Goal: Task Accomplishment & Management: Complete application form

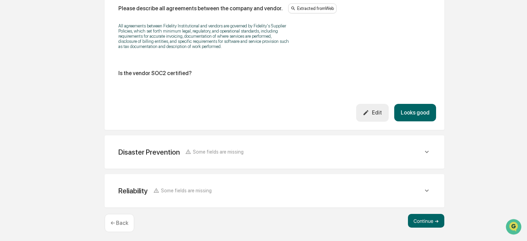
scroll to position [1312, 0]
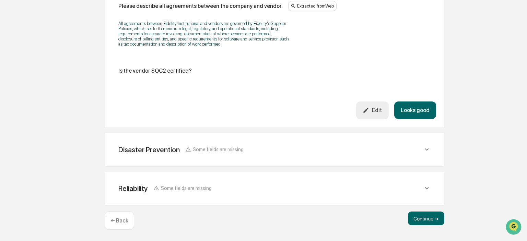
click at [212, 145] on div "Disaster Prevention Some fields are missing" at bounding box center [274, 149] width 323 height 17
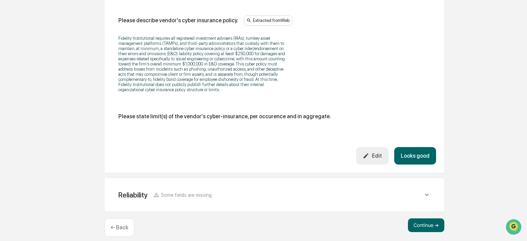
scroll to position [1671, 0]
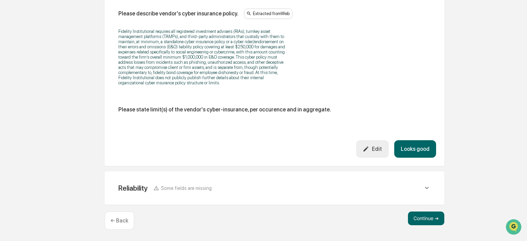
click at [236, 187] on div "Reliability Some fields are missing" at bounding box center [270, 188] width 305 height 9
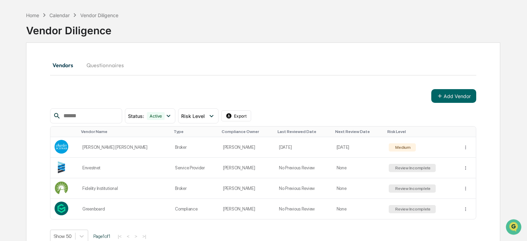
scroll to position [36, 0]
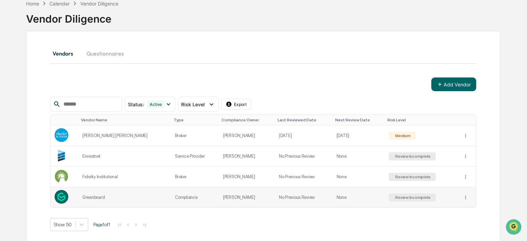
click at [439, 191] on td "Review Incomplete" at bounding box center [422, 197] width 74 height 20
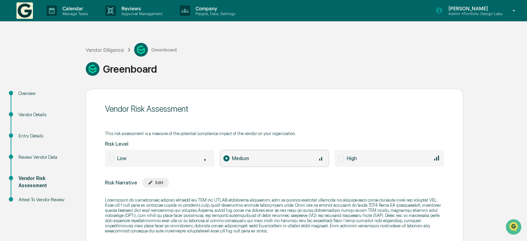
click at [28, 156] on div "Review Vendor Data" at bounding box center [47, 157] width 56 height 7
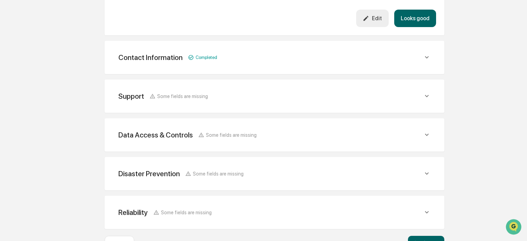
scroll to position [290, 0]
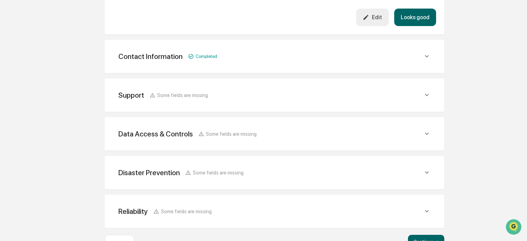
click at [255, 97] on div "Support Some fields are missing" at bounding box center [270, 95] width 305 height 9
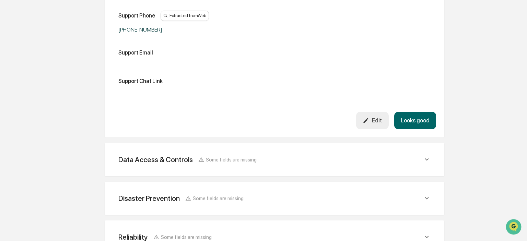
scroll to position [435, 0]
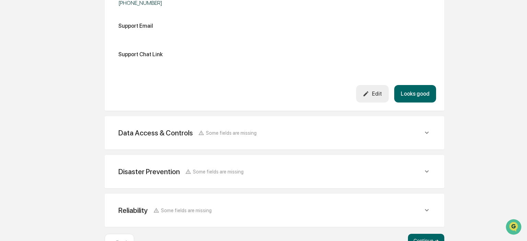
click at [308, 133] on div "Data Access & Controls Some fields are missing" at bounding box center [270, 133] width 305 height 9
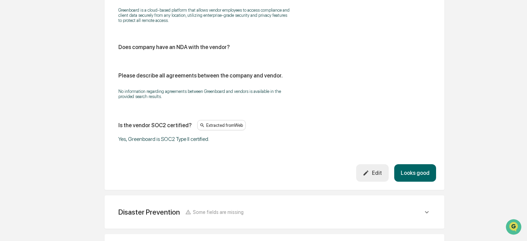
scroll to position [1196, 0]
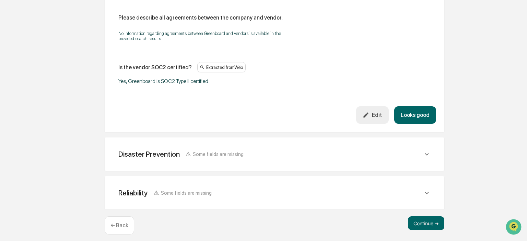
click at [276, 152] on div "Disaster Prevention Some fields are missing" at bounding box center [270, 154] width 305 height 9
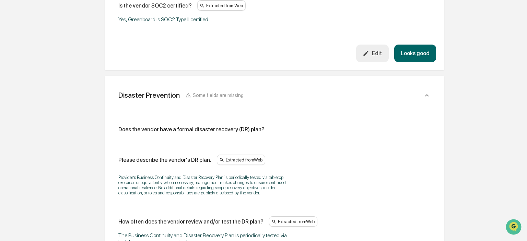
scroll to position [1305, 0]
